Goal: Transaction & Acquisition: Purchase product/service

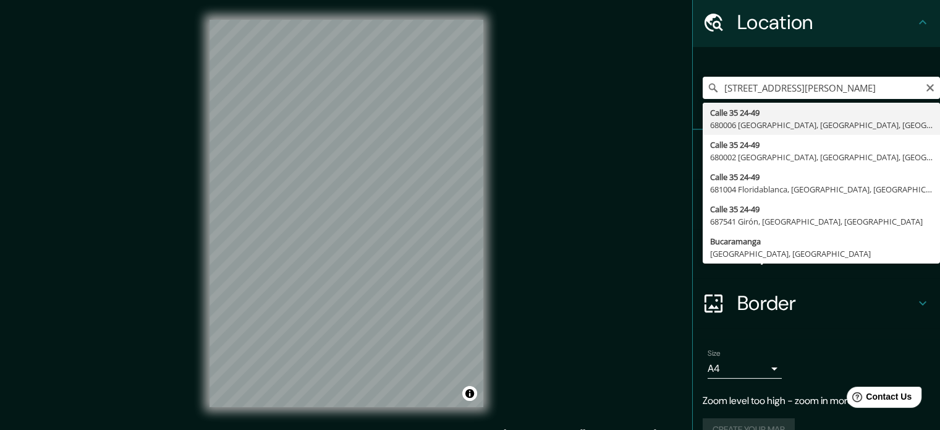
type input "Calle 35 24-49, 680006 Bucaramanga, Santander, Colombia"
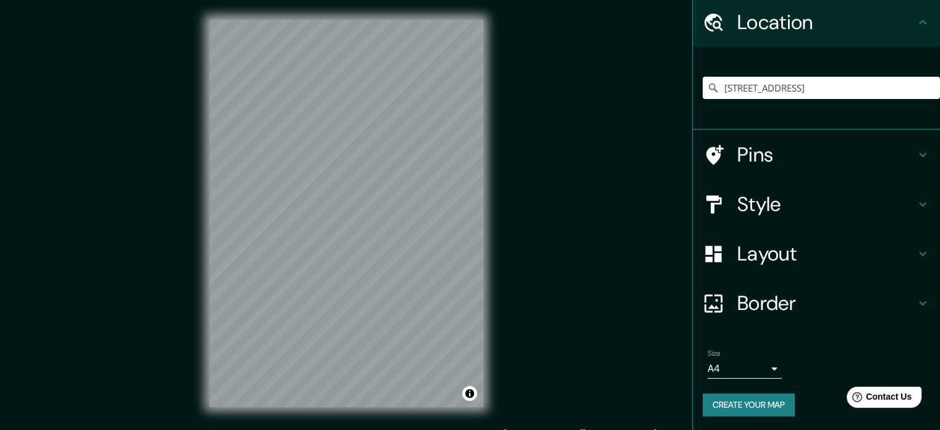
click at [729, 217] on div "Style" at bounding box center [816, 203] width 247 height 49
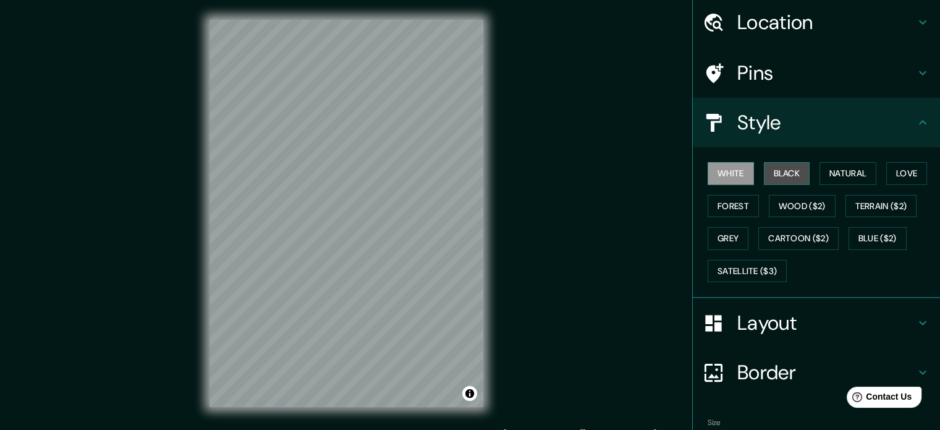
click at [774, 169] on button "Black" at bounding box center [787, 173] width 46 height 23
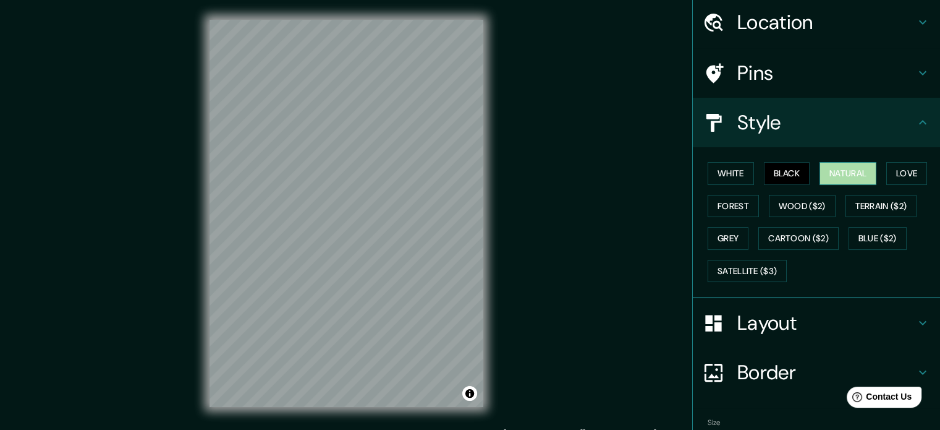
click at [832, 179] on button "Natural" at bounding box center [848, 173] width 57 height 23
click at [831, 179] on button "Natural" at bounding box center [848, 173] width 57 height 23
click at [711, 203] on button "Forest" at bounding box center [733, 206] width 51 height 23
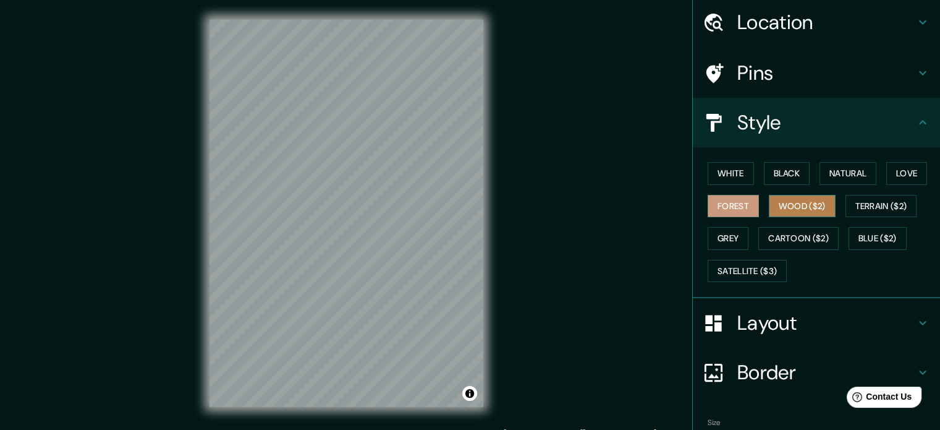
click at [801, 198] on button "Wood ($2)" at bounding box center [802, 206] width 67 height 23
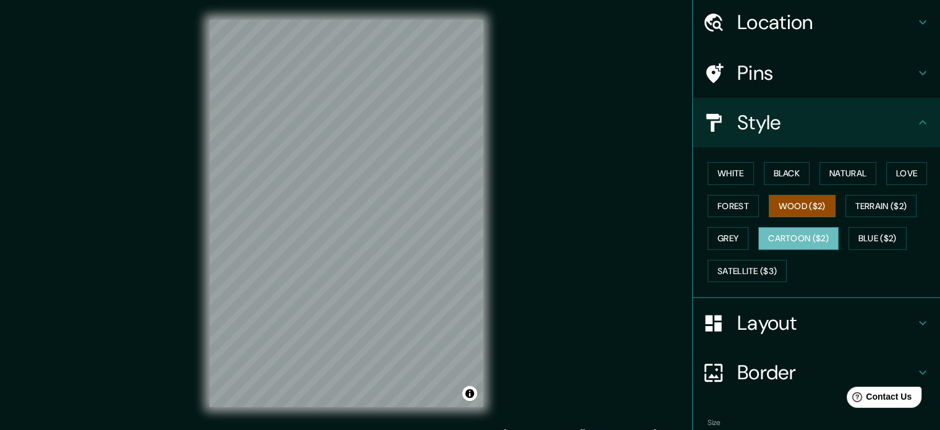
click at [767, 234] on button "Cartoon ($2)" at bounding box center [799, 238] width 80 height 23
click at [733, 233] on button "Grey" at bounding box center [728, 238] width 41 height 23
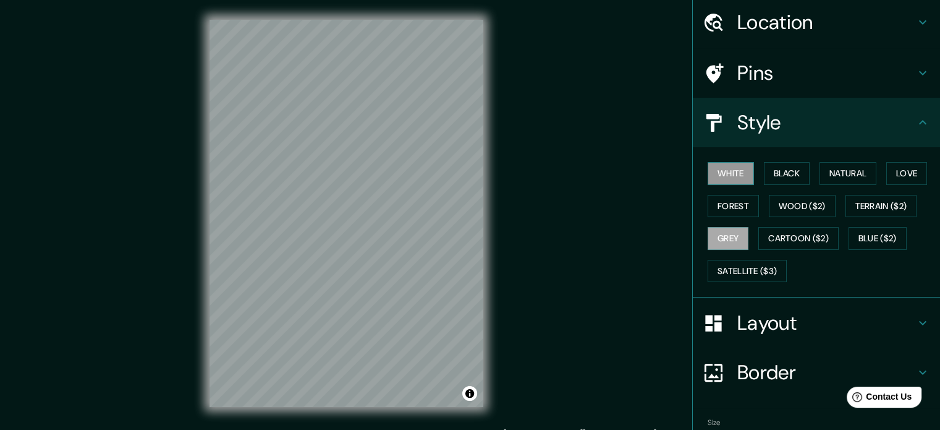
click at [710, 165] on button "White" at bounding box center [731, 173] width 46 height 23
click at [710, 164] on button "White" at bounding box center [731, 173] width 46 height 23
click at [773, 316] on h4 "Layout" at bounding box center [826, 322] width 178 height 25
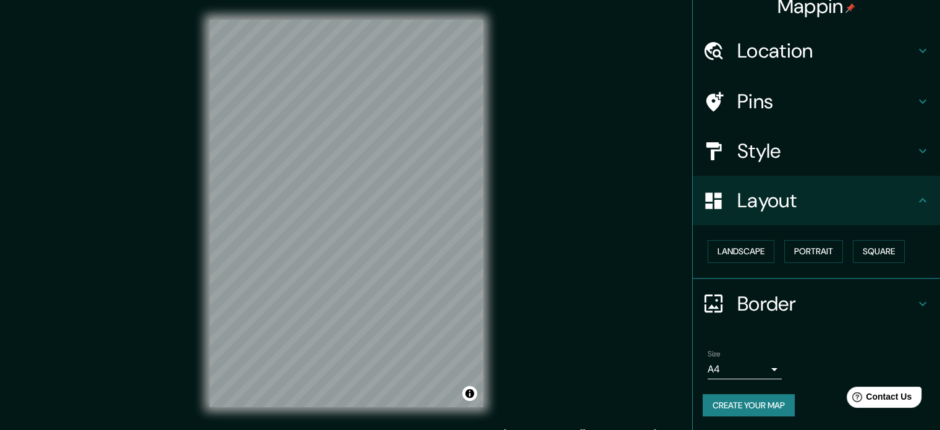
scroll to position [14, 0]
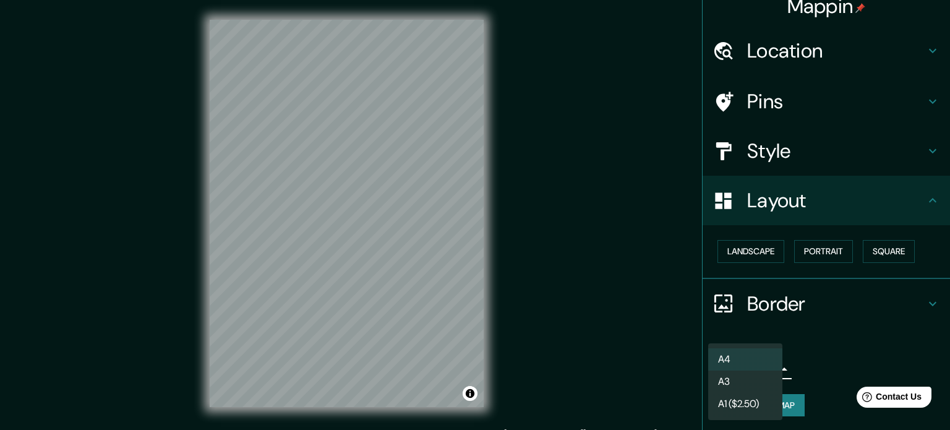
click at [760, 368] on body "Mappin Location Calle 35 24-49, 680006 Bucaramanga, Santander, Colombia Pins St…" at bounding box center [475, 215] width 950 height 430
click at [736, 376] on li "A3" at bounding box center [745, 381] width 74 height 22
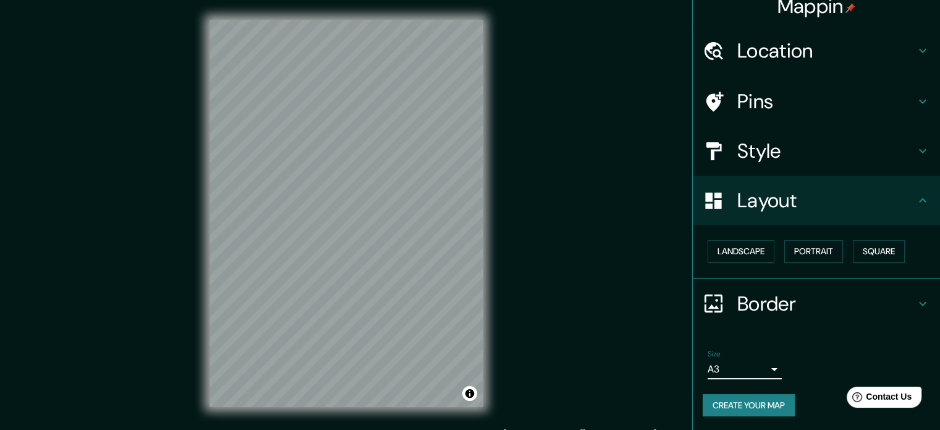
click at [740, 198] on h4 "Layout" at bounding box center [826, 200] width 178 height 25
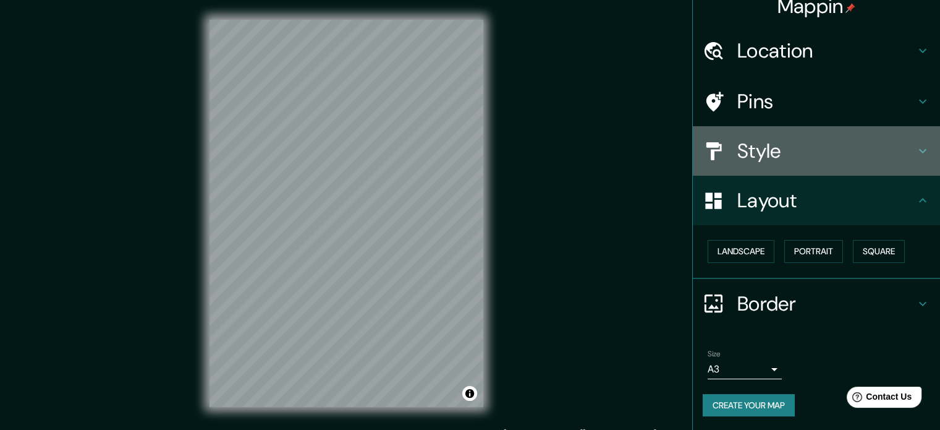
click at [819, 158] on h4 "Style" at bounding box center [826, 150] width 178 height 25
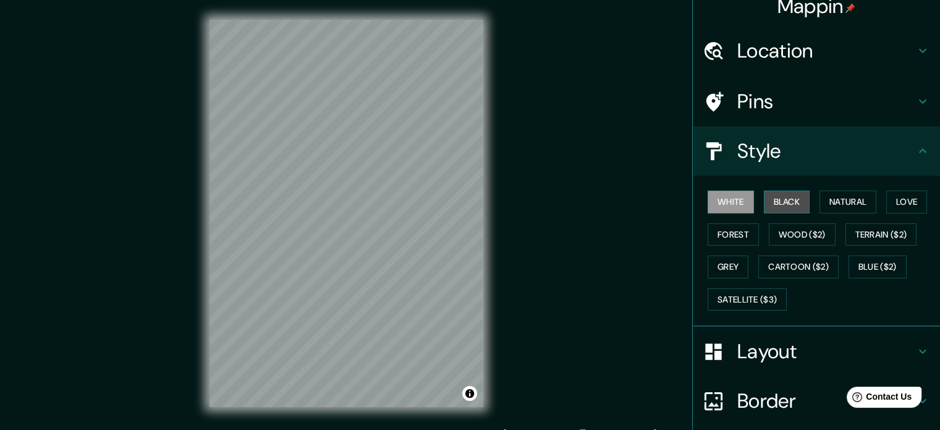
click at [769, 200] on button "Black" at bounding box center [787, 201] width 46 height 23
click at [720, 194] on button "White" at bounding box center [731, 201] width 46 height 23
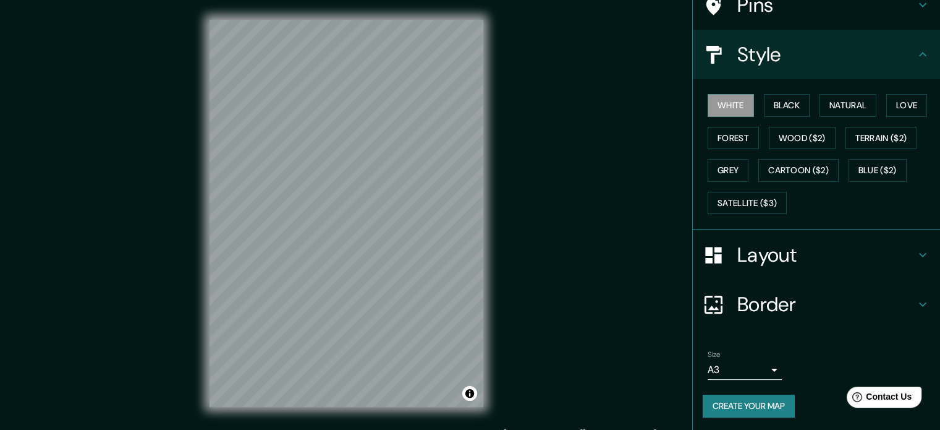
scroll to position [16, 0]
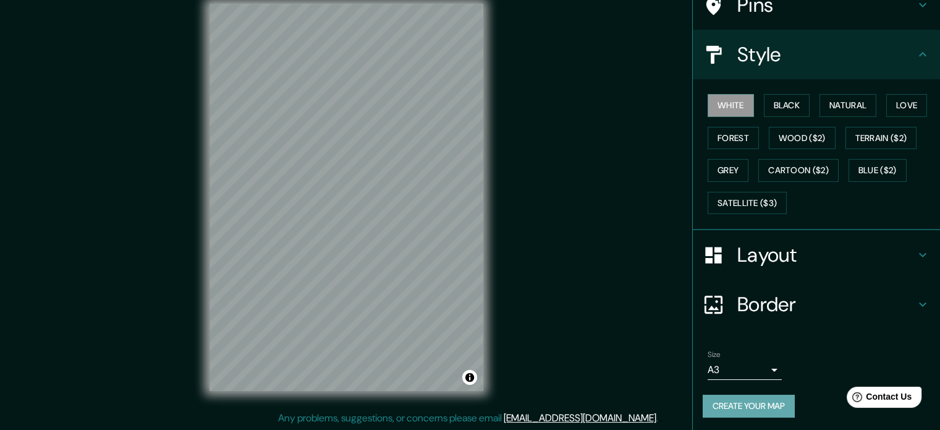
click at [744, 400] on button "Create your map" at bounding box center [749, 405] width 92 height 23
